Goal: Check status: Check status

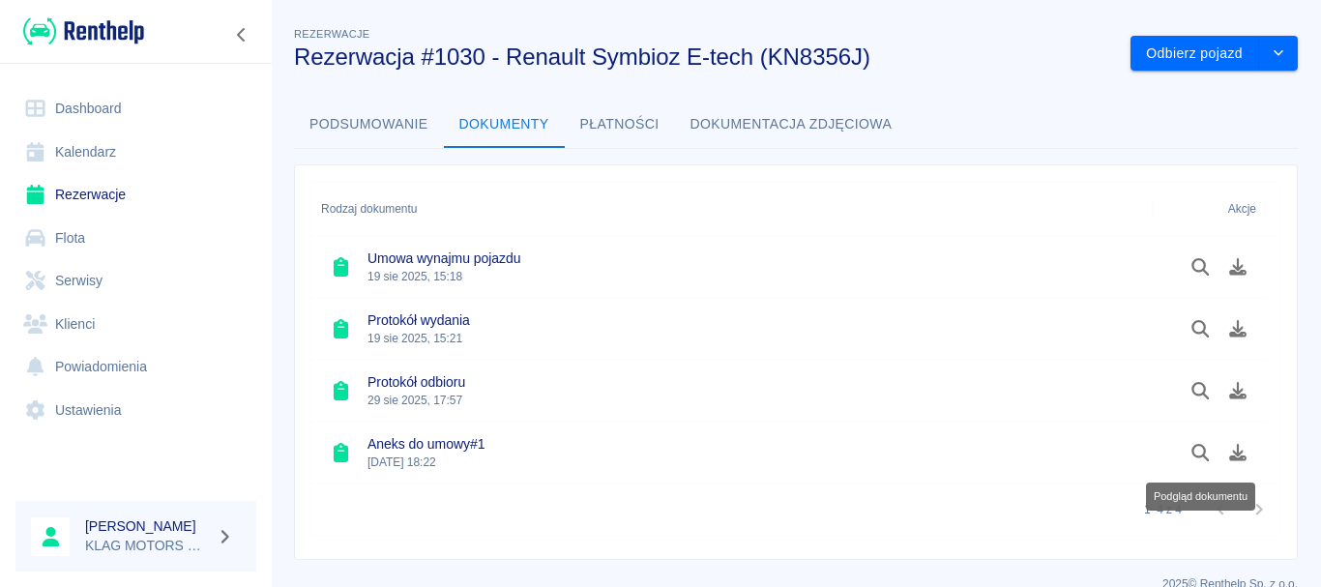
click at [140, 185] on link "Rezerwacje" at bounding box center [135, 195] width 241 height 44
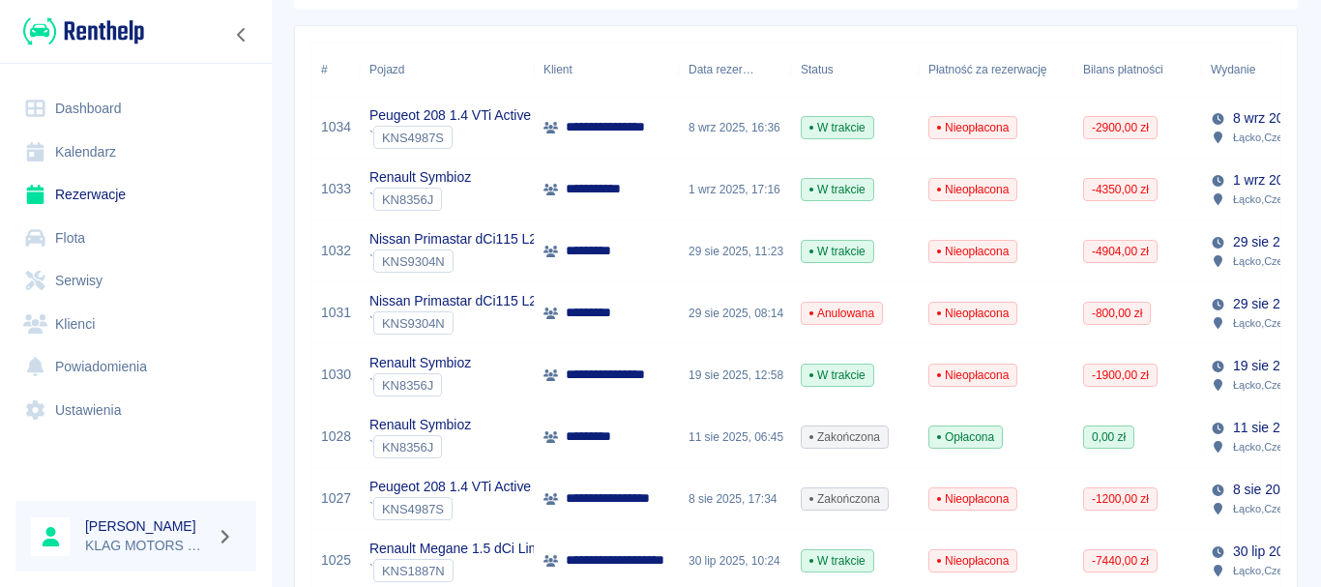
scroll to position [290, 0]
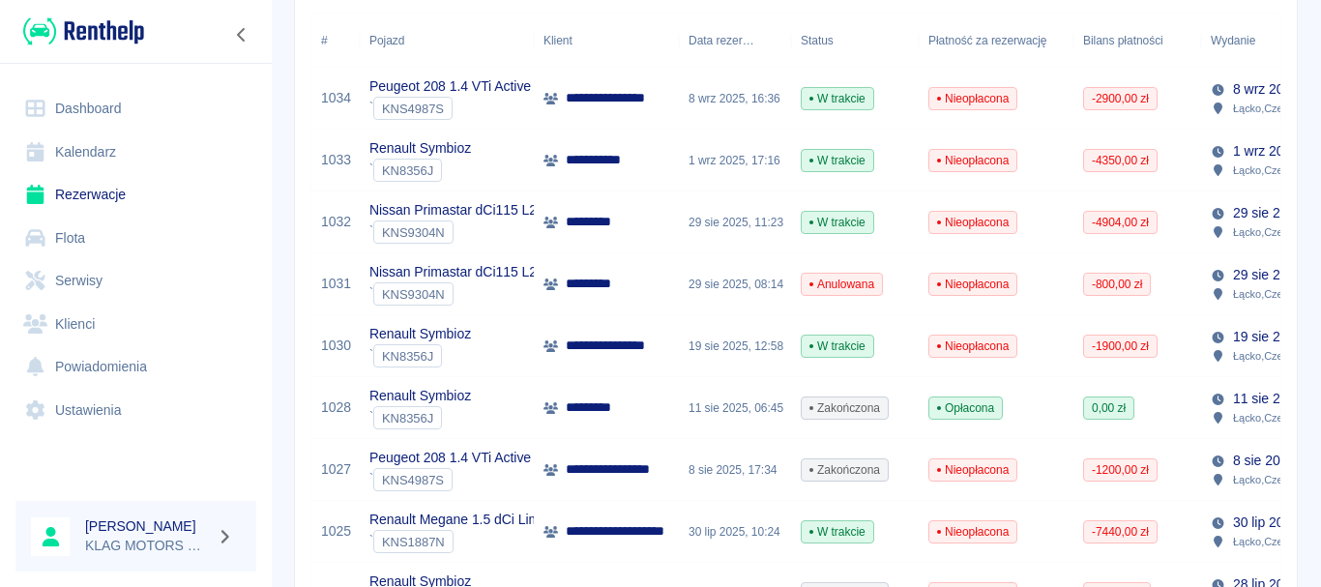
click at [519, 404] on div "Renault Symbioz ` KN8356J" at bounding box center [447, 408] width 174 height 62
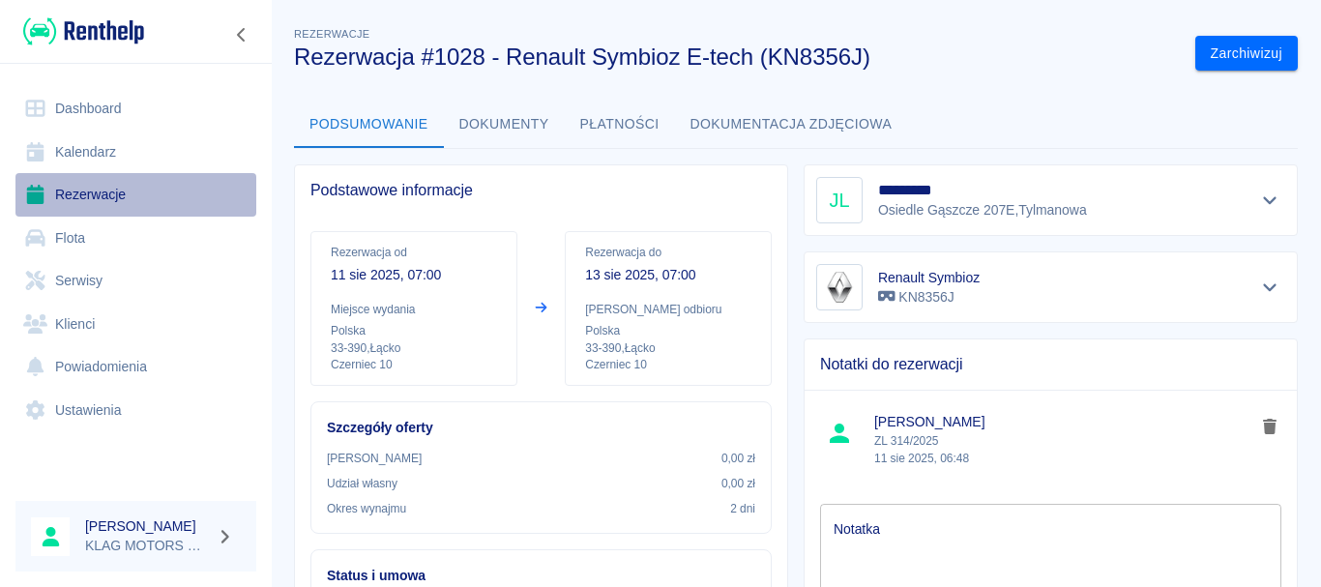
click at [172, 181] on link "Rezerwacje" at bounding box center [135, 195] width 241 height 44
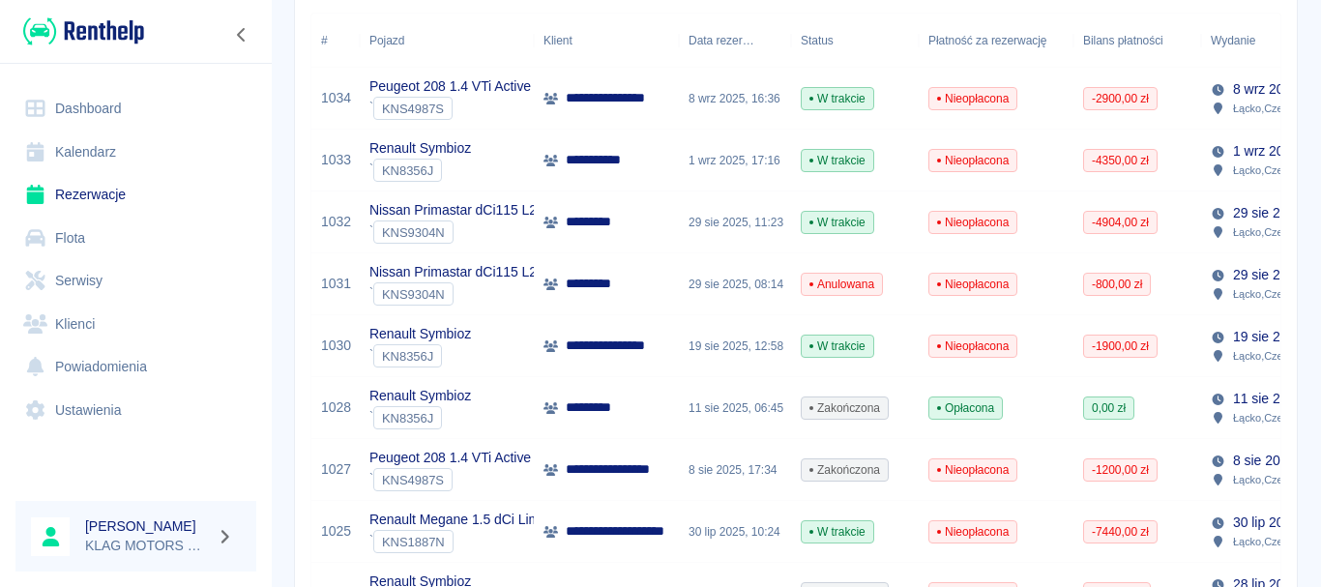
scroll to position [387, 0]
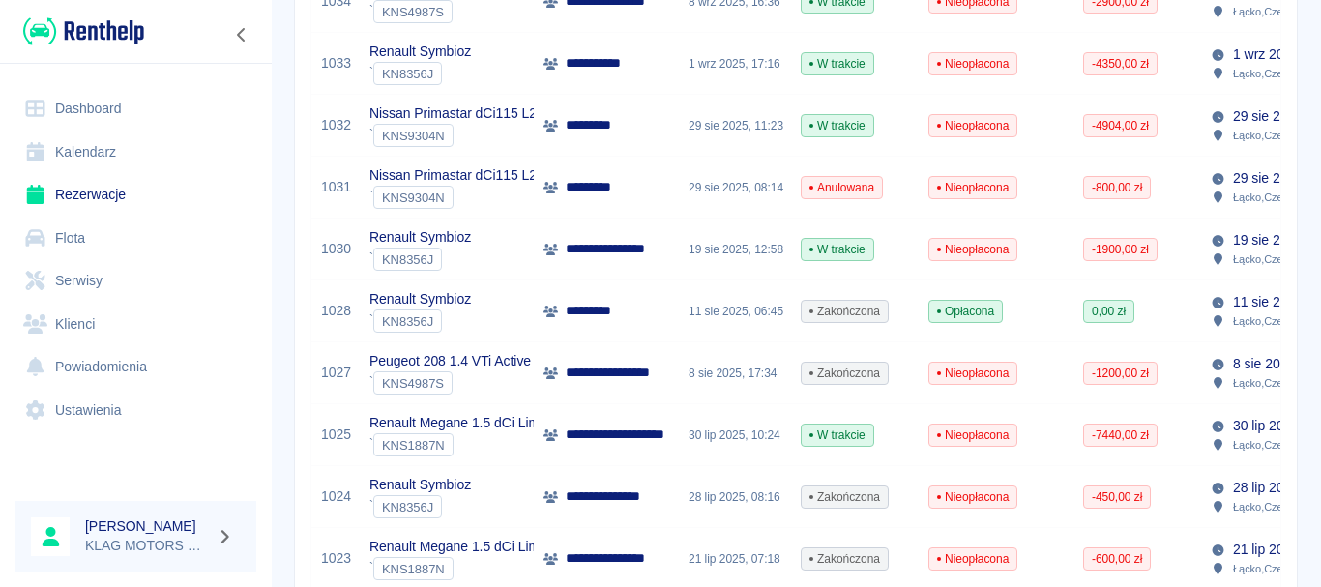
click at [521, 374] on div "` KNS4987S" at bounding box center [449, 382] width 161 height 23
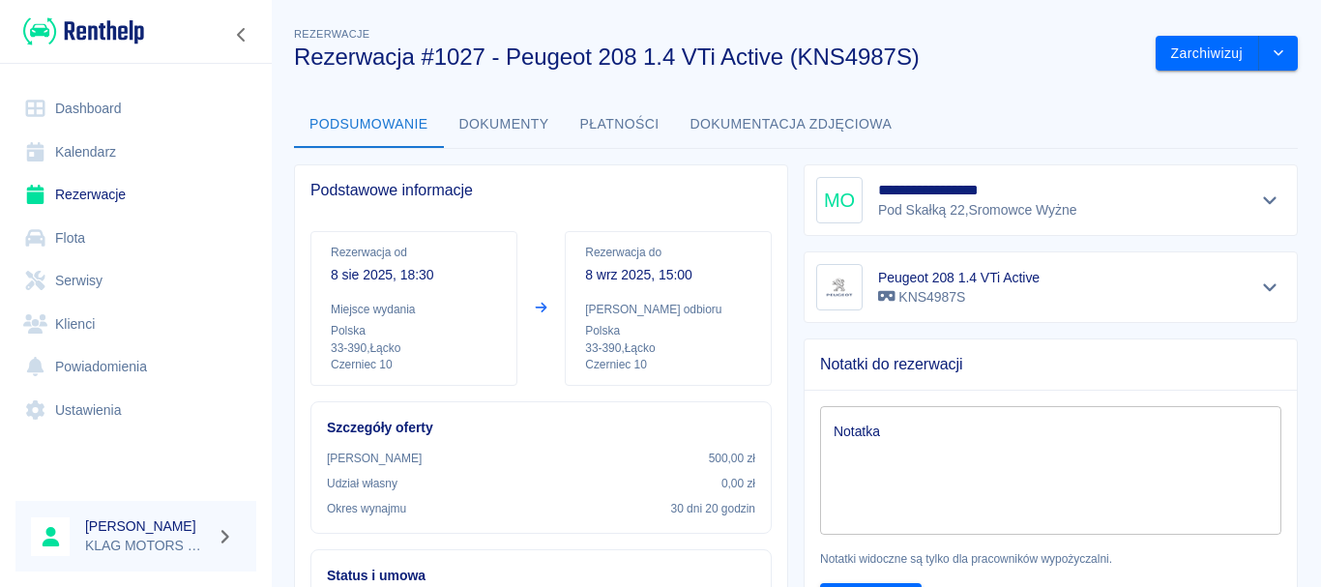
click at [537, 124] on button "Dokumenty" at bounding box center [504, 125] width 121 height 46
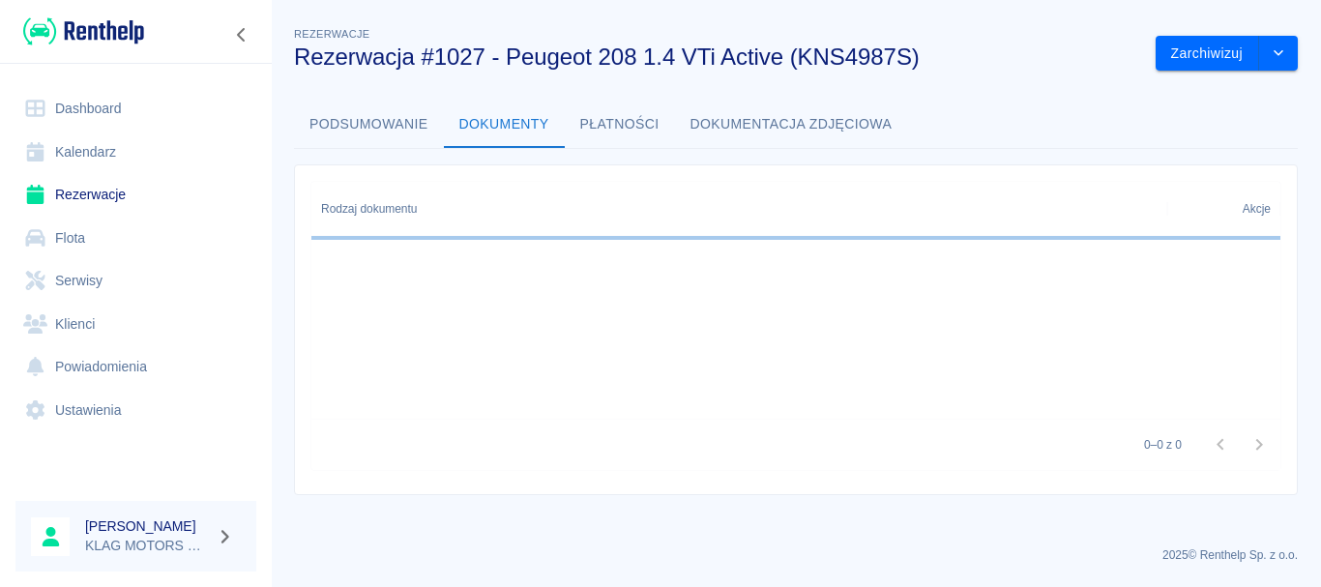
click at [604, 131] on button "Płatności" at bounding box center [620, 125] width 110 height 46
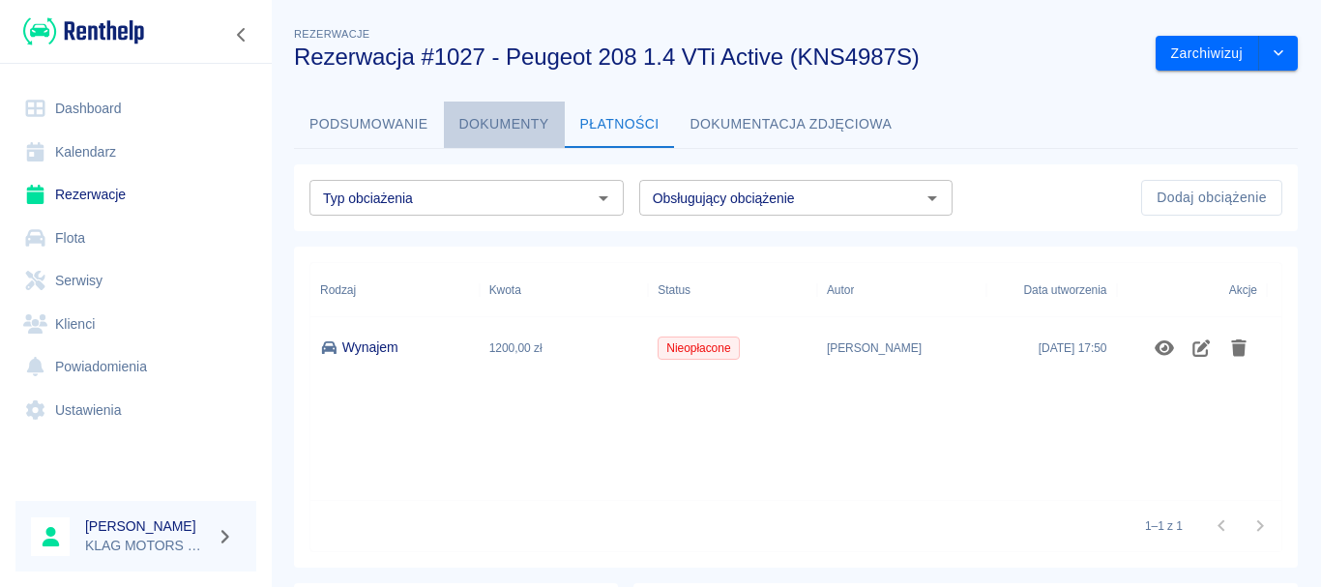
click at [529, 120] on button "Dokumenty" at bounding box center [504, 125] width 121 height 46
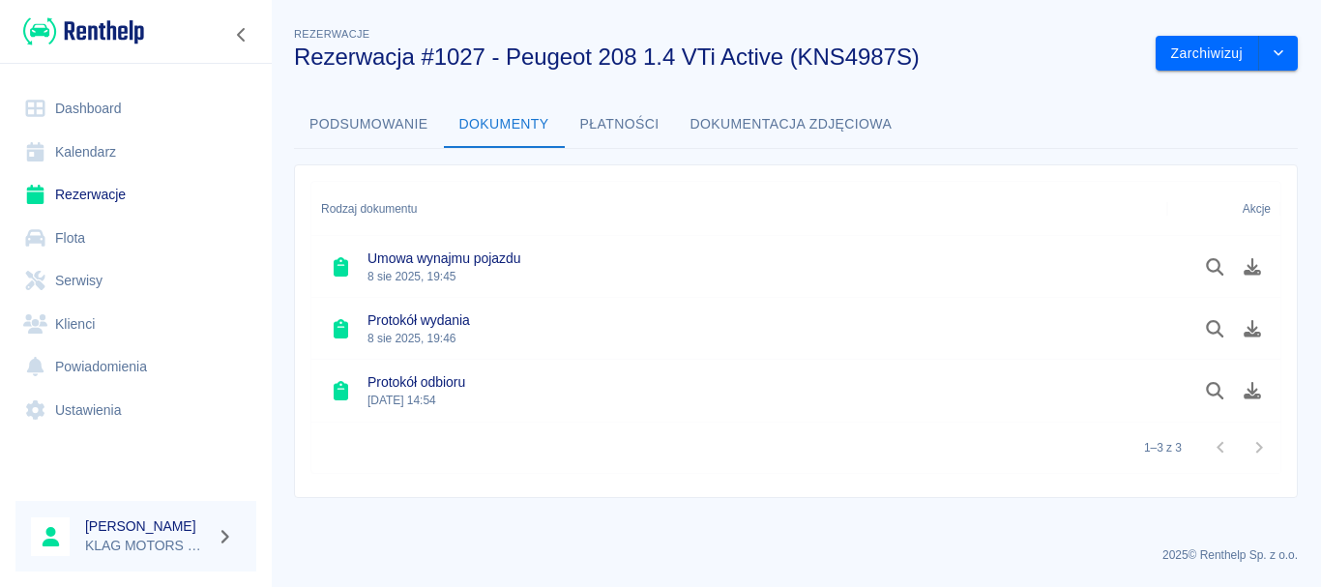
click at [376, 126] on button "Podsumowanie" at bounding box center [369, 125] width 150 height 46
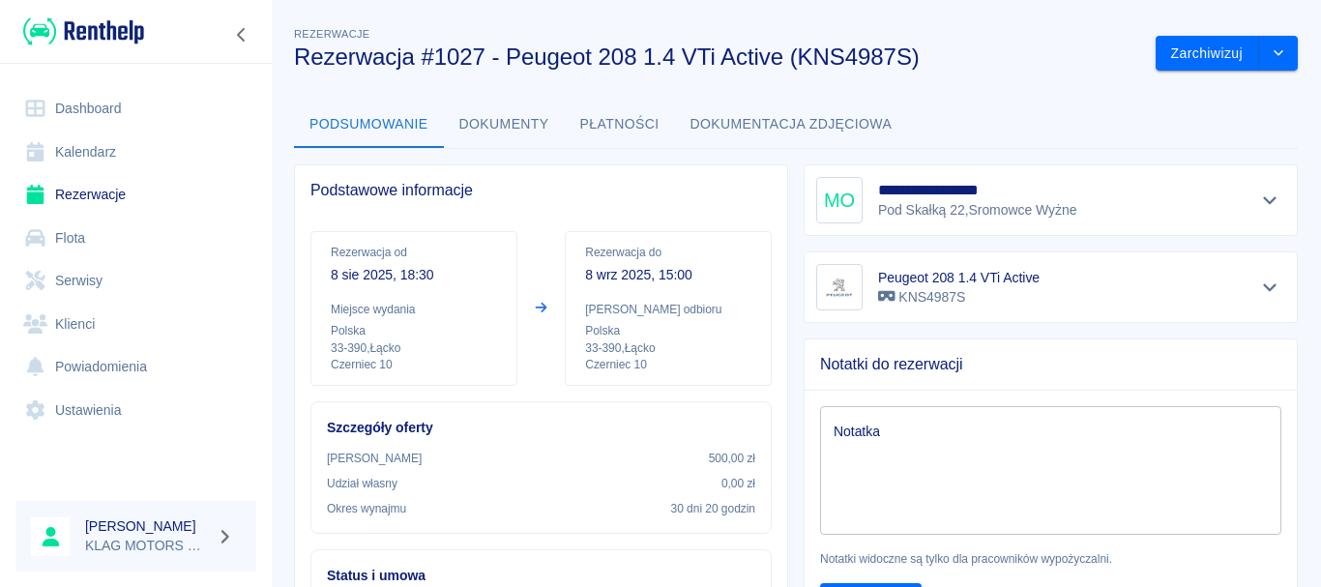
click at [492, 122] on button "Dokumenty" at bounding box center [504, 125] width 121 height 46
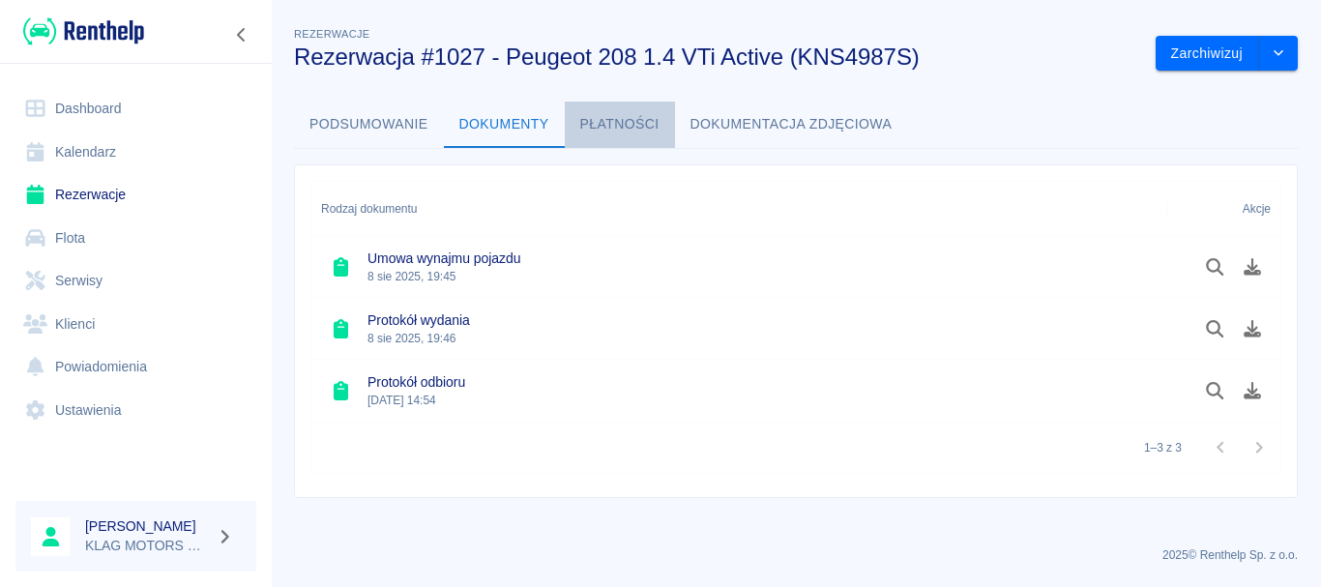
click at [591, 115] on button "Płatności" at bounding box center [620, 125] width 110 height 46
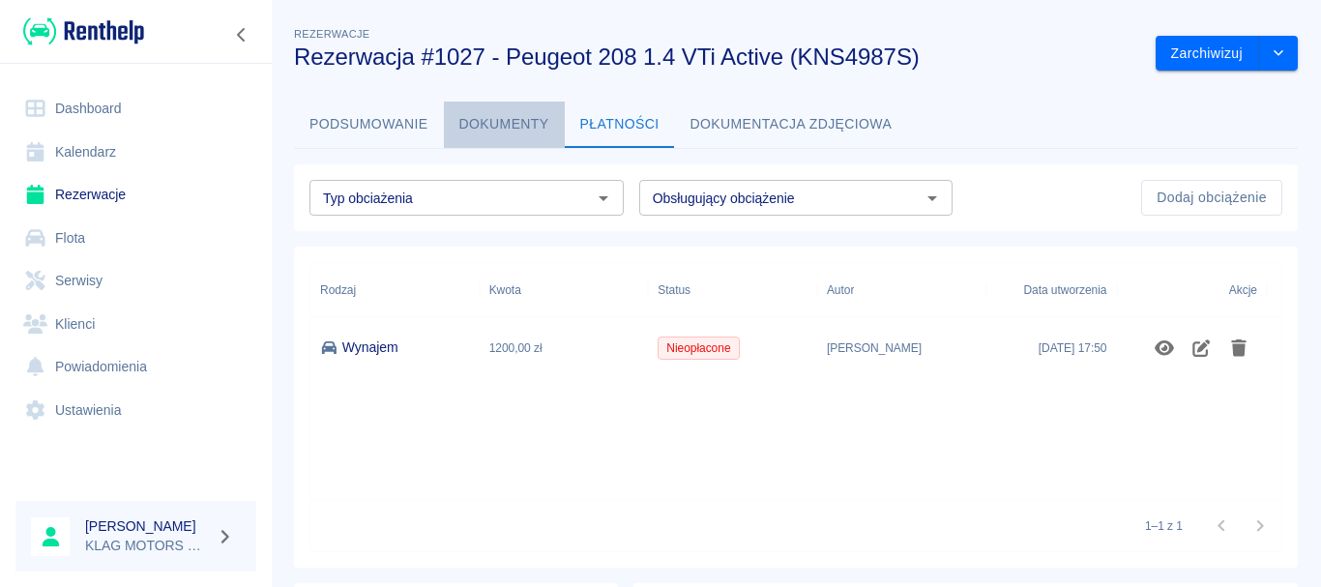
click at [506, 131] on button "Dokumenty" at bounding box center [504, 125] width 121 height 46
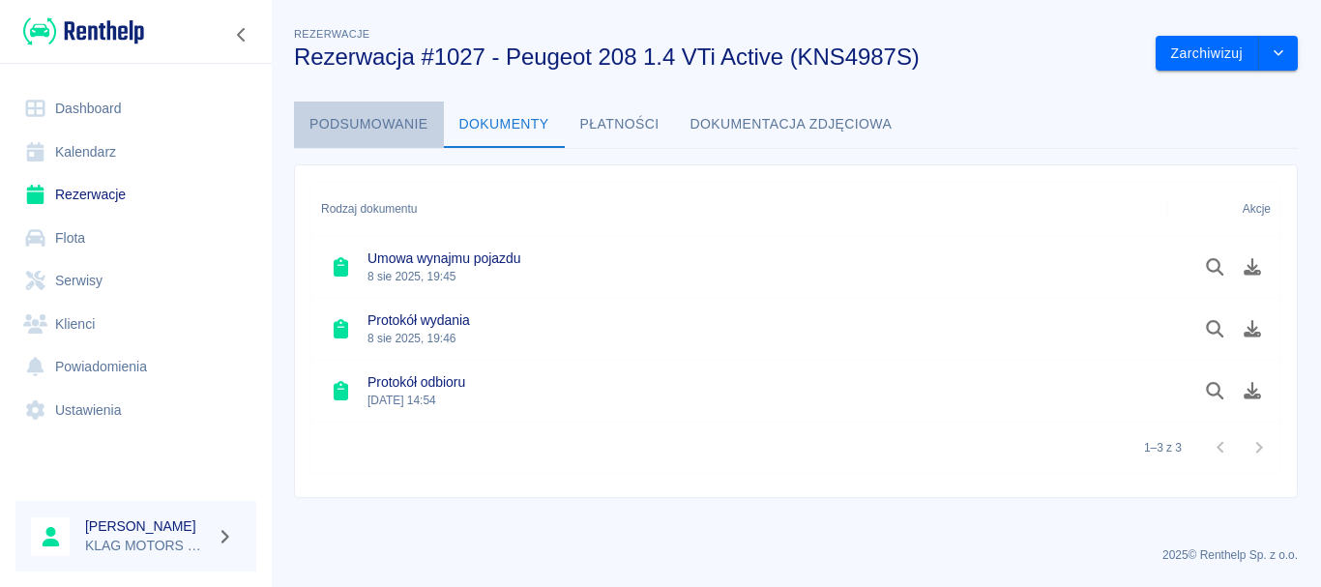
click at [399, 129] on button "Podsumowanie" at bounding box center [369, 125] width 150 height 46
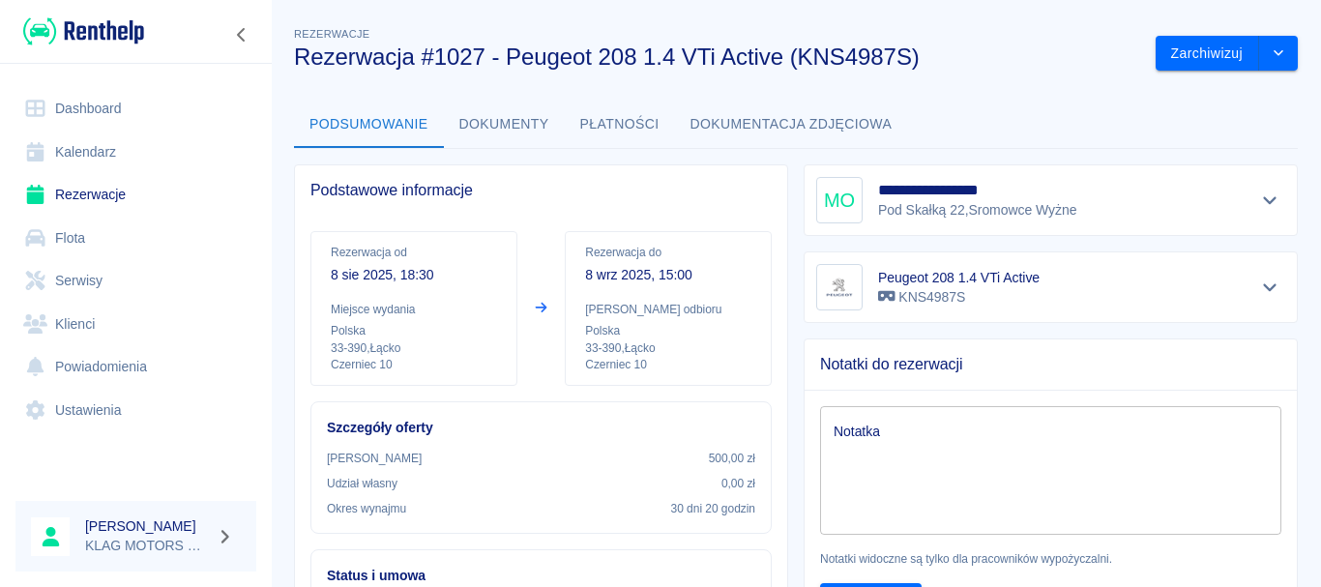
click at [745, 121] on button "Dokumentacja zdjęciowa" at bounding box center [791, 125] width 233 height 46
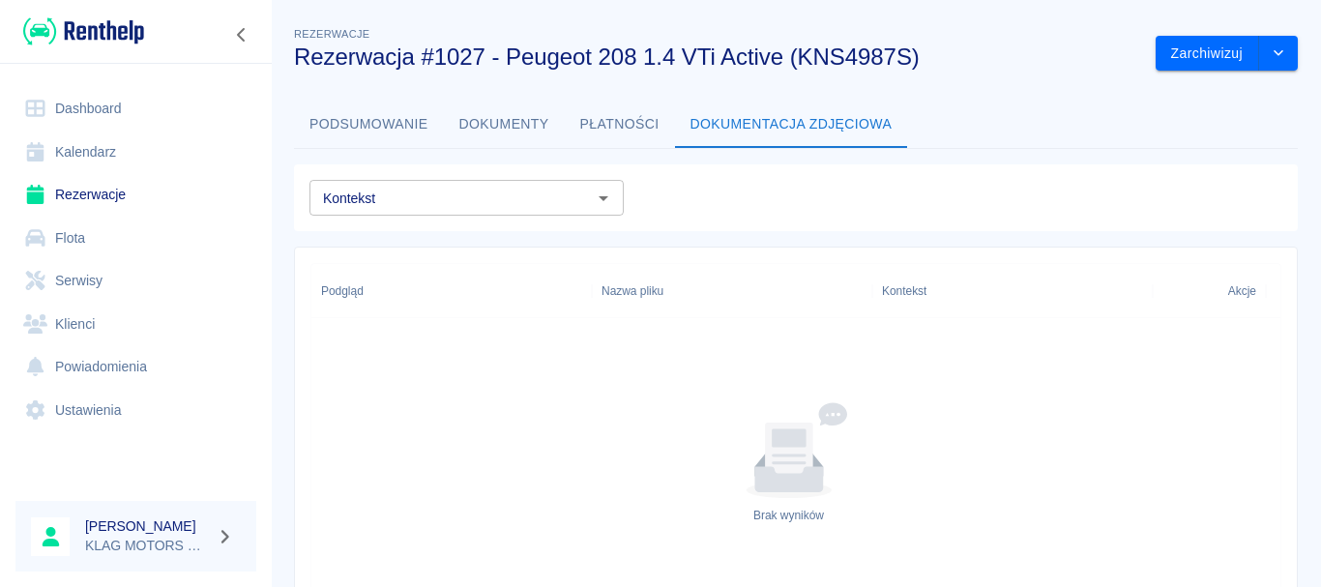
click at [374, 125] on button "Podsumowanie" at bounding box center [369, 125] width 150 height 46
